Goal: Transaction & Acquisition: Purchase product/service

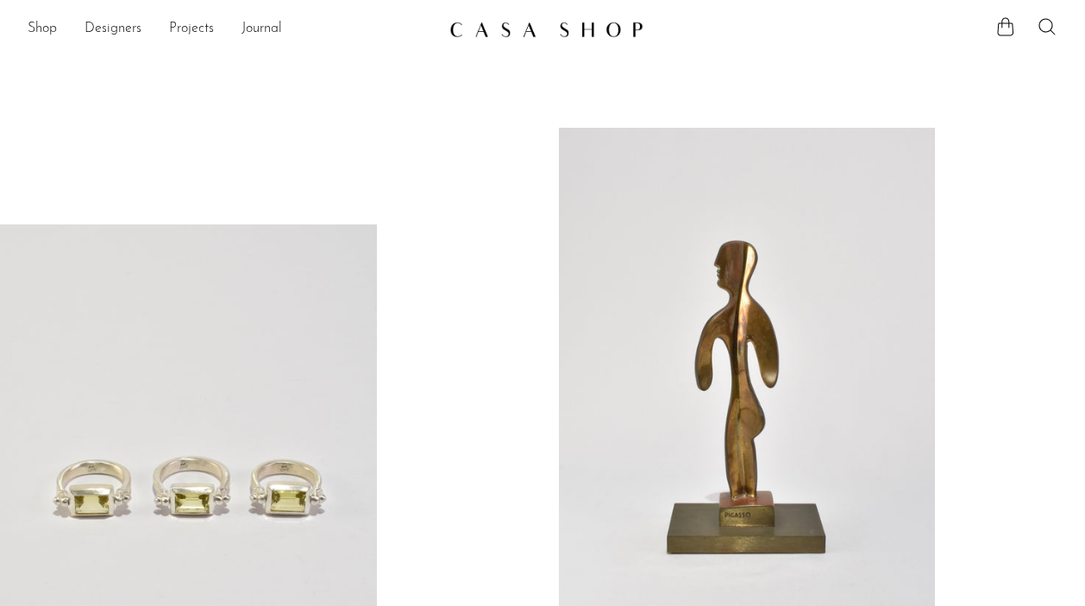
click at [1031, 22] on ul at bounding box center [1026, 29] width 62 height 26
click at [1040, 24] on icon at bounding box center [1047, 26] width 21 height 21
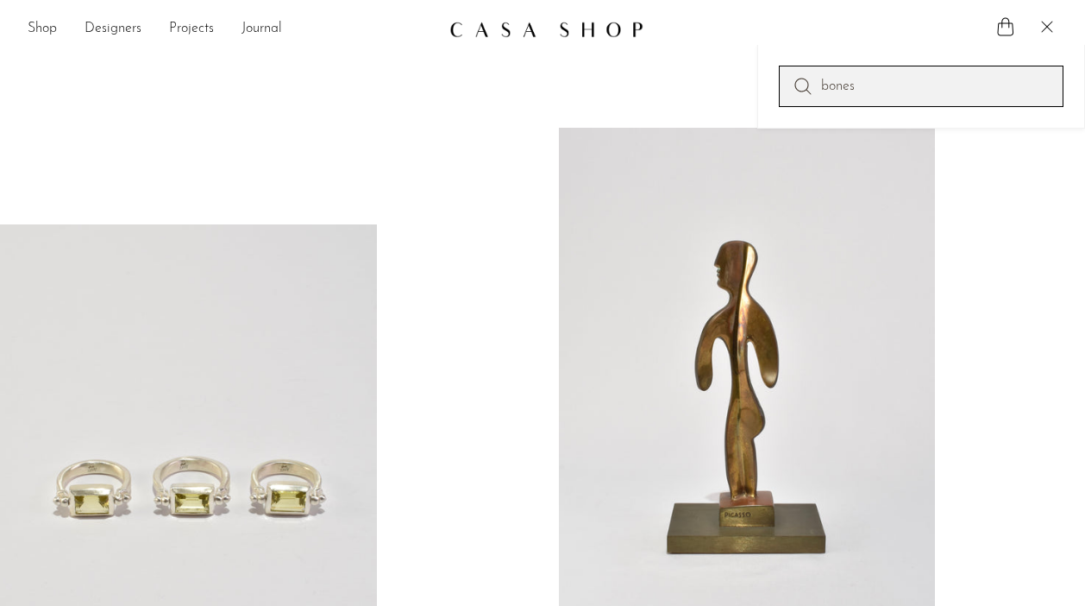
type input "bones"
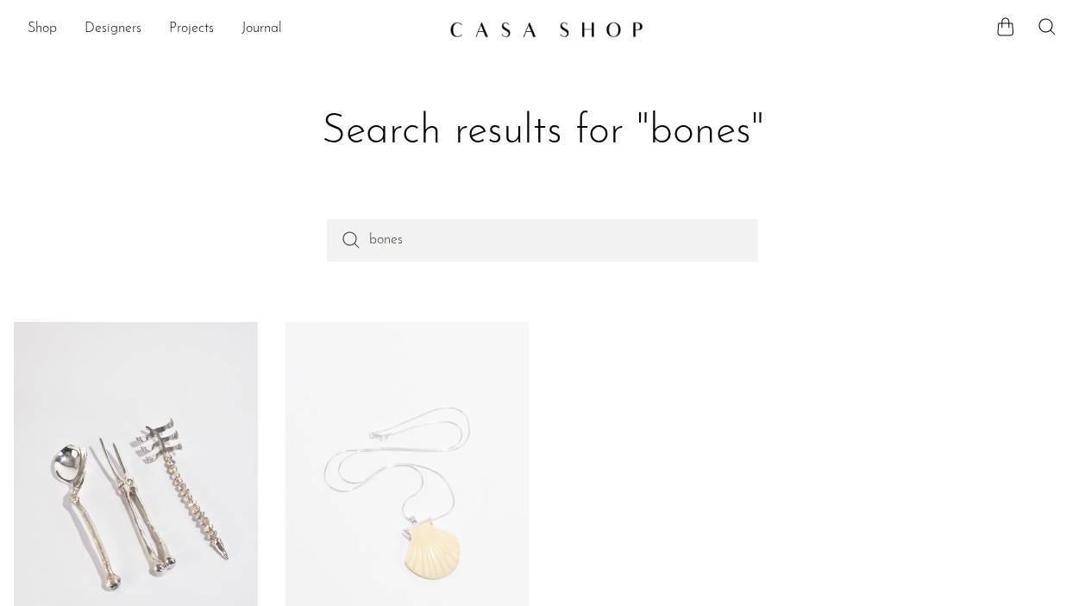
click at [101, 505] on link at bounding box center [136, 494] width 244 height 345
